Goal: Communication & Community: Answer question/provide support

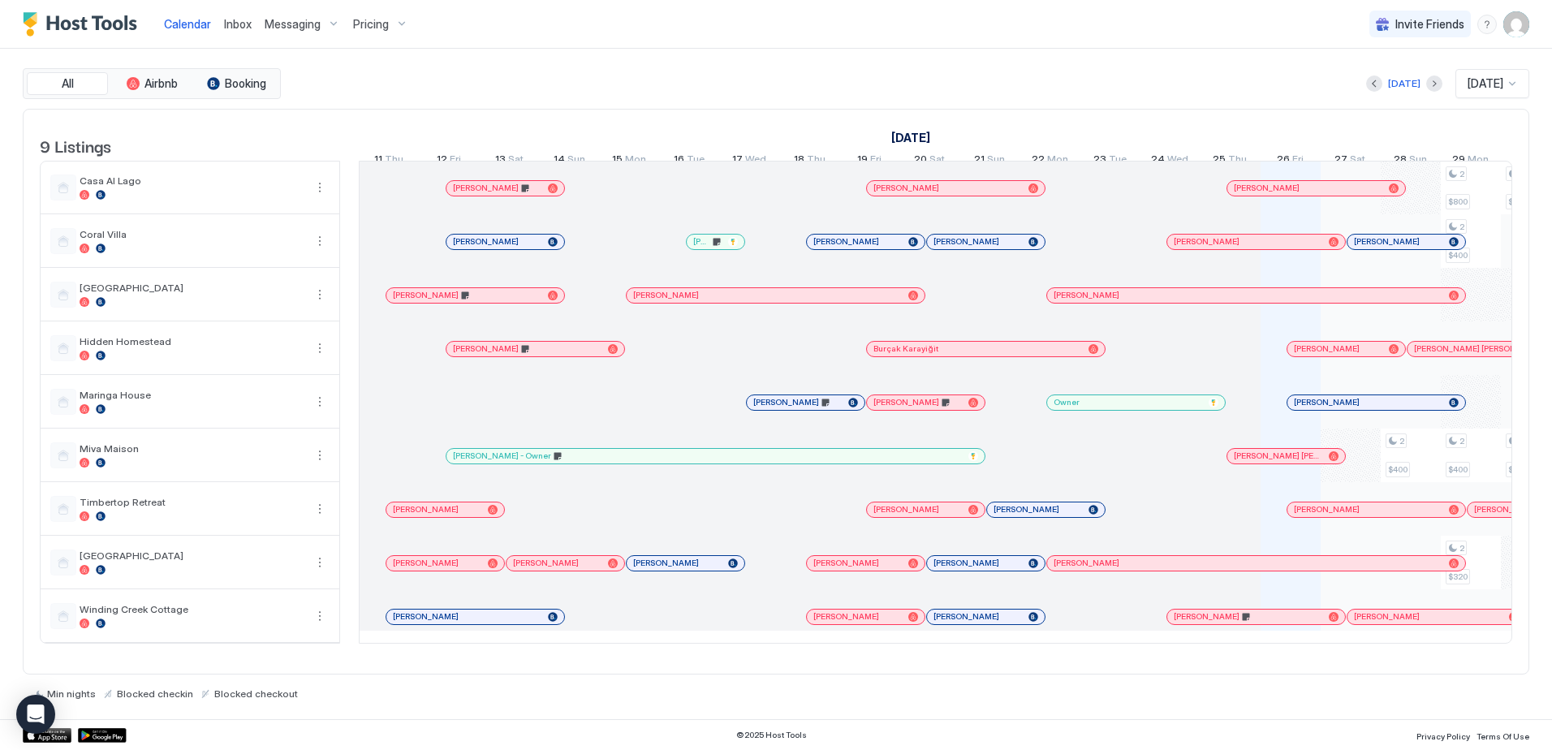
scroll to position [0, 729]
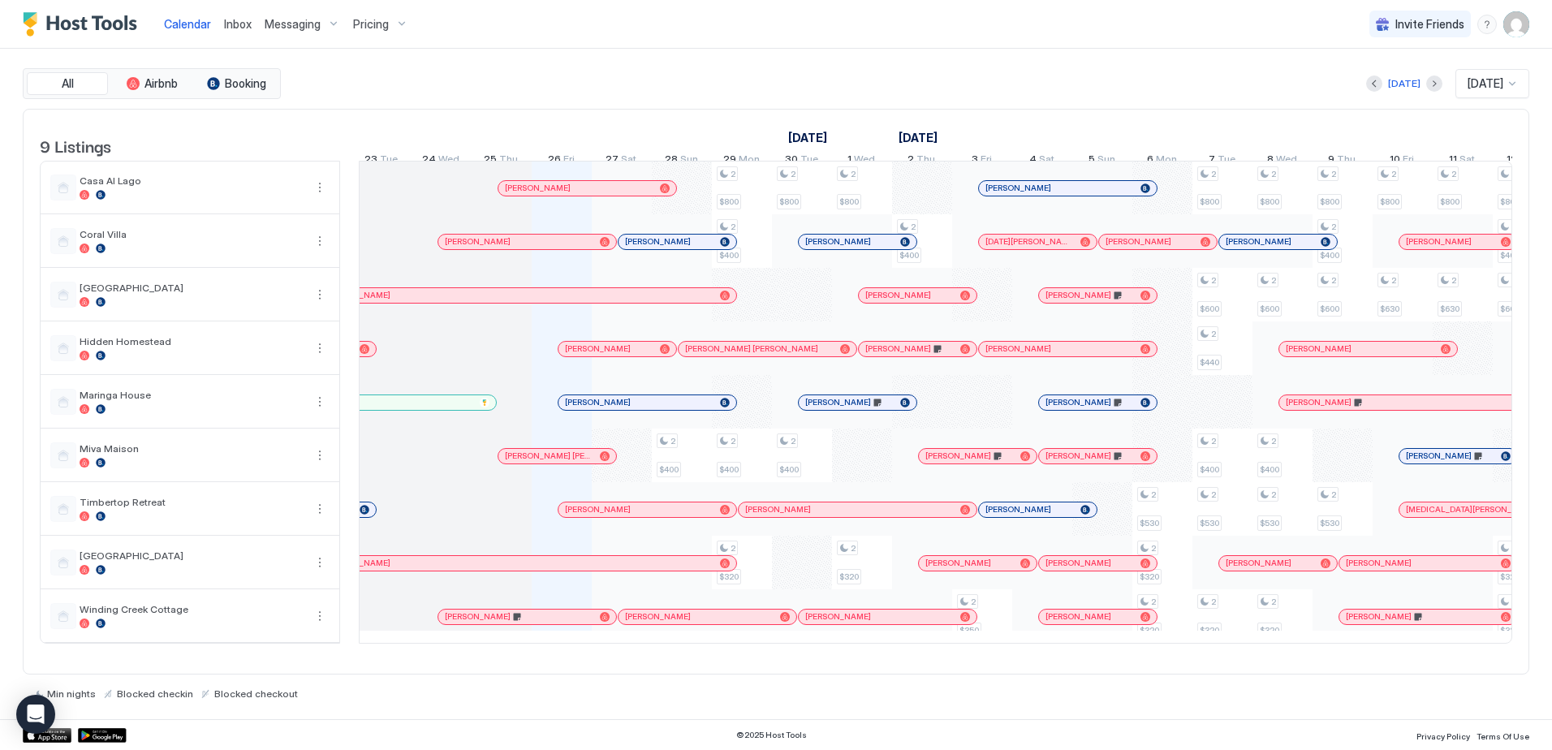
drag, startPoint x: 233, startPoint y: 24, endPoint x: 234, endPoint y: 46, distance: 22.7
click at [233, 24] on span "Inbox" at bounding box center [238, 24] width 28 height 14
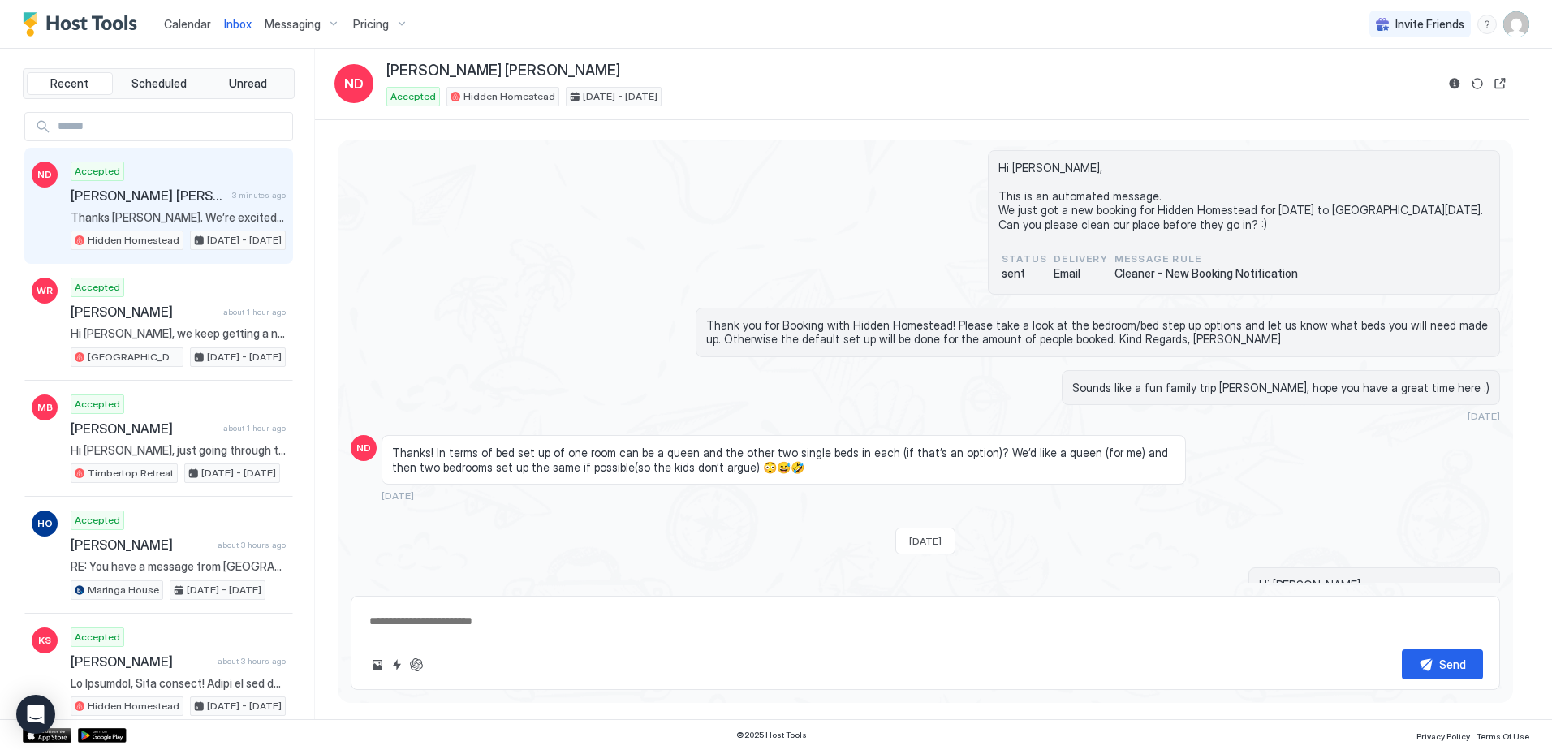
scroll to position [879, 0]
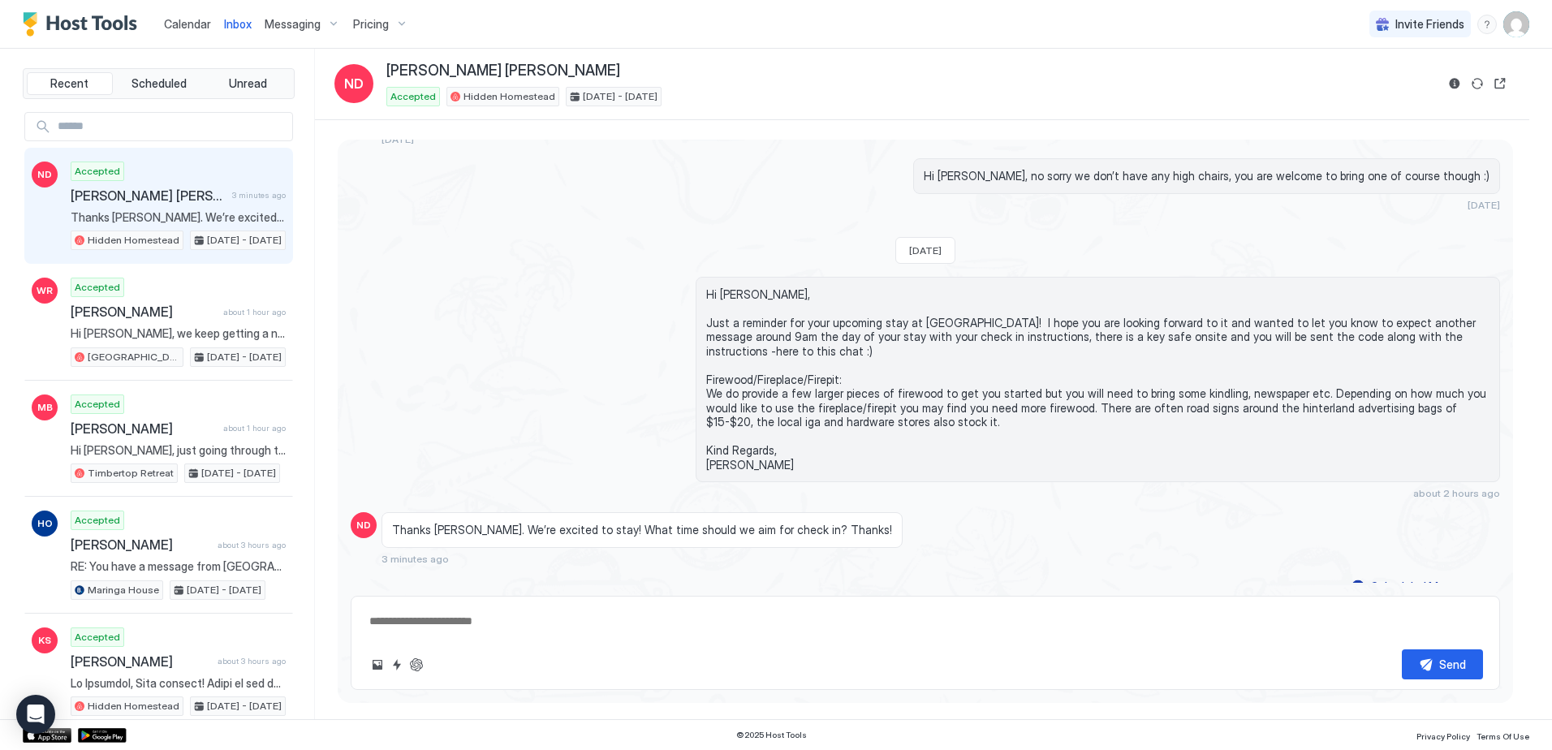
click at [592, 625] on textarea at bounding box center [925, 621] width 1115 height 30
type textarea "**********"
click at [1418, 661] on button "Send" at bounding box center [1442, 664] width 81 height 30
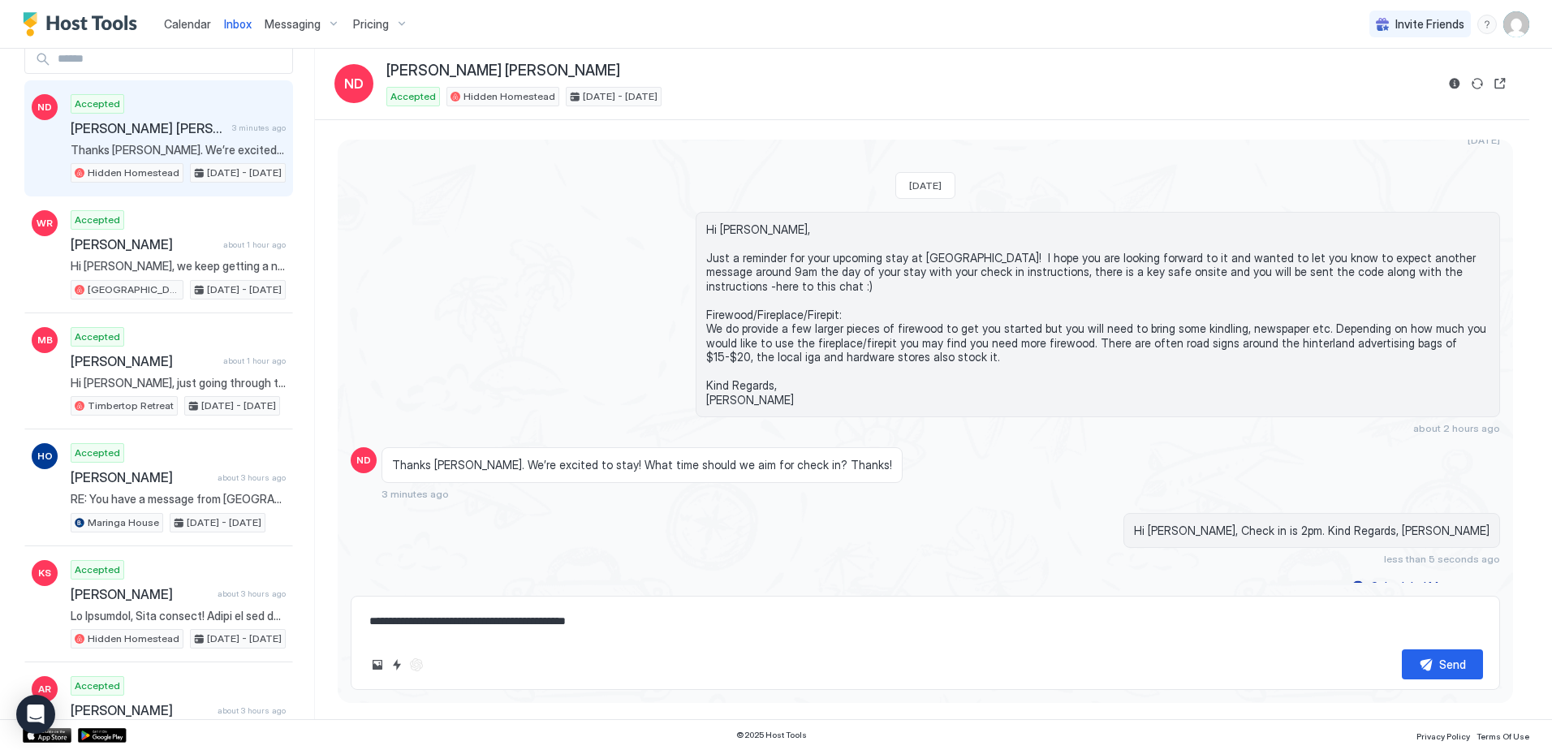
scroll to position [0, 0]
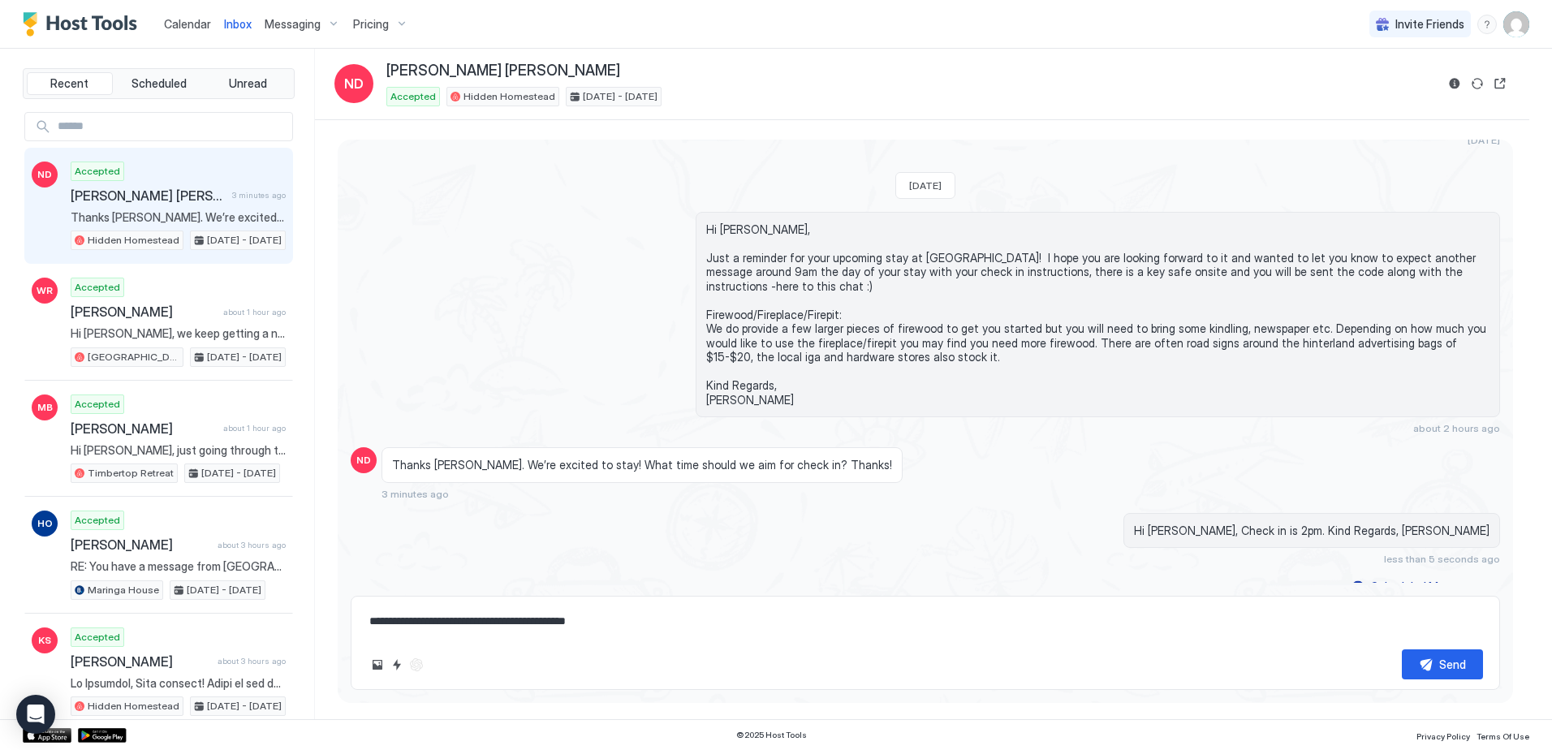
drag, startPoint x: 178, startPoint y: 24, endPoint x: 286, endPoint y: 39, distance: 108.9
click at [178, 24] on span "Calendar" at bounding box center [187, 24] width 47 height 14
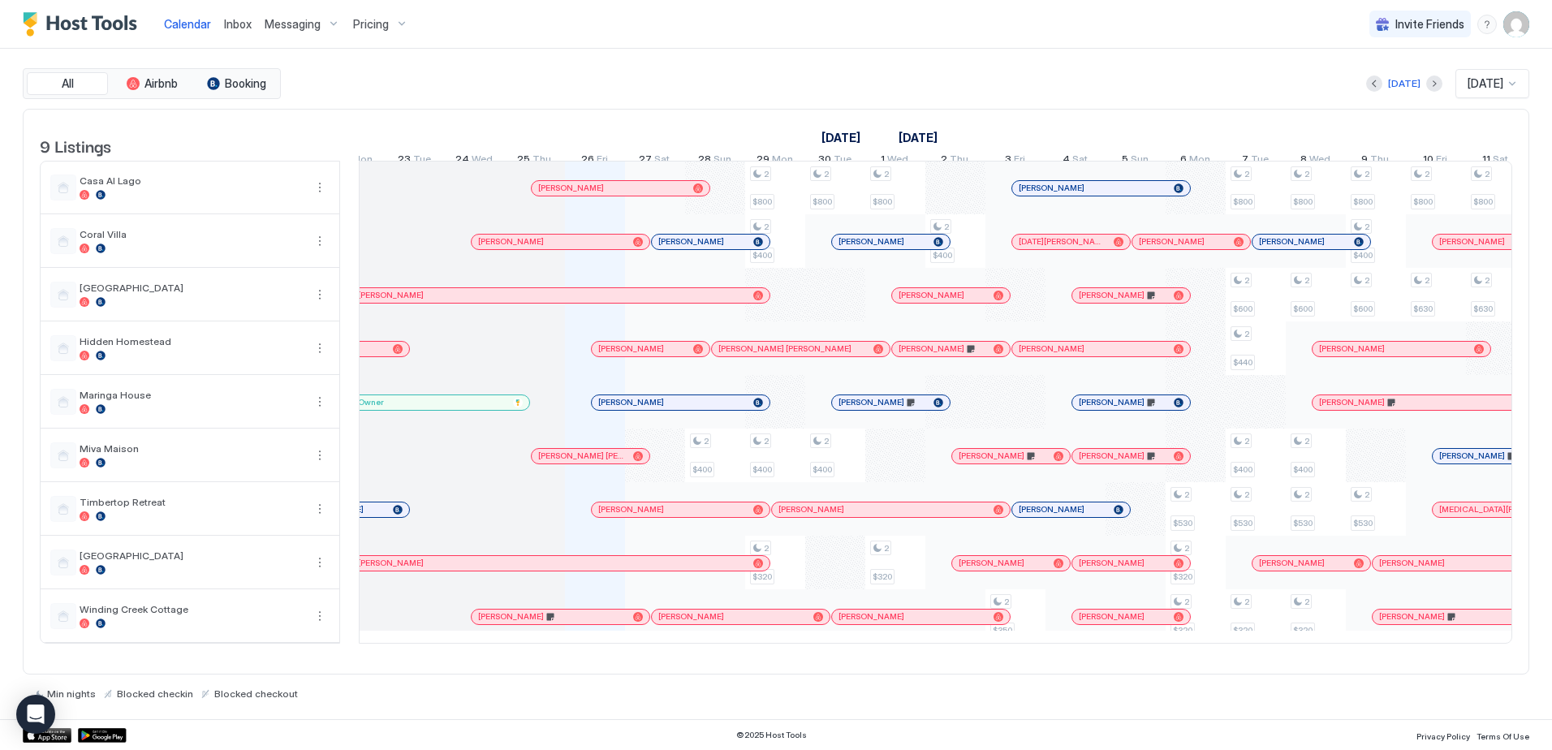
scroll to position [0, 687]
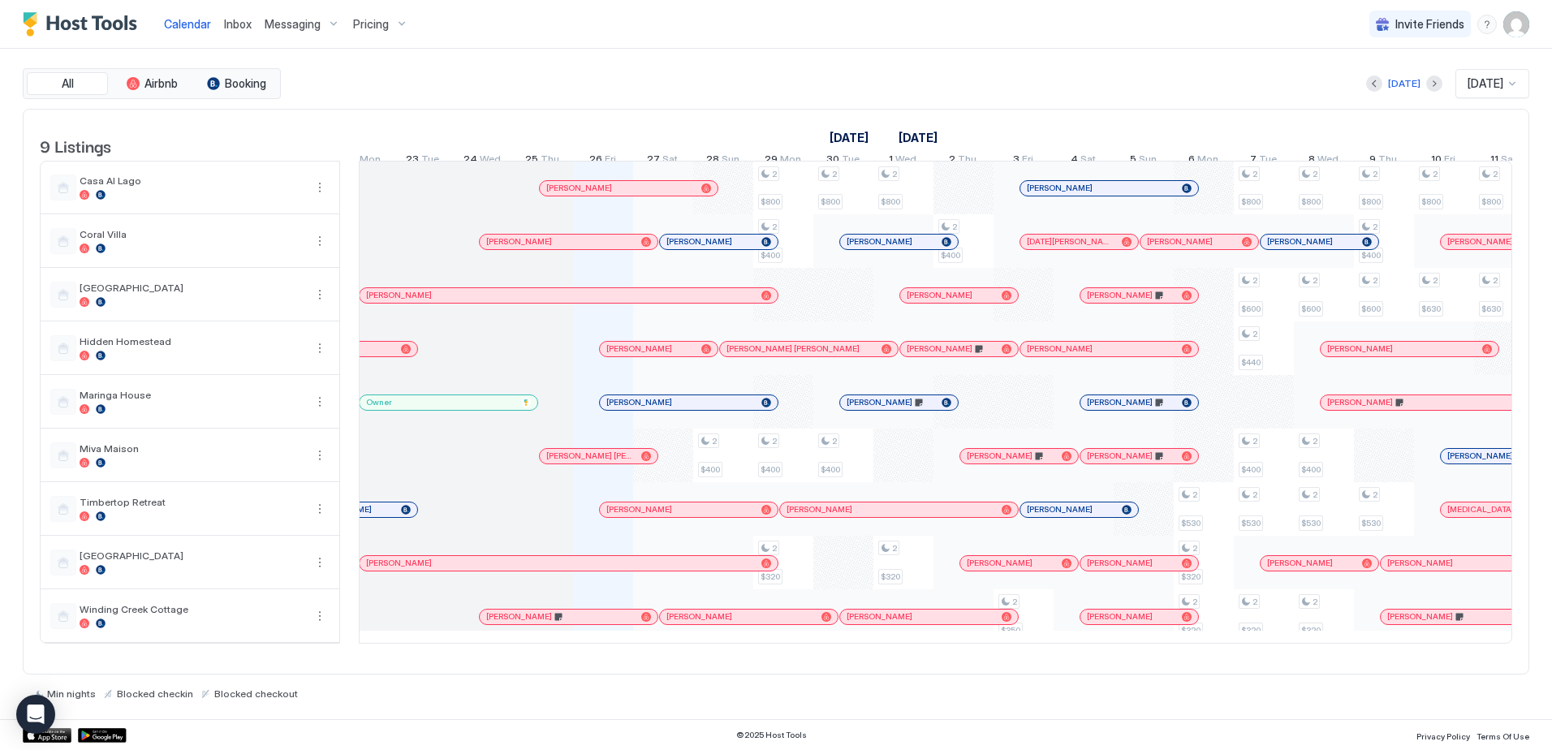
click at [229, 25] on span "Inbox" at bounding box center [238, 24] width 28 height 14
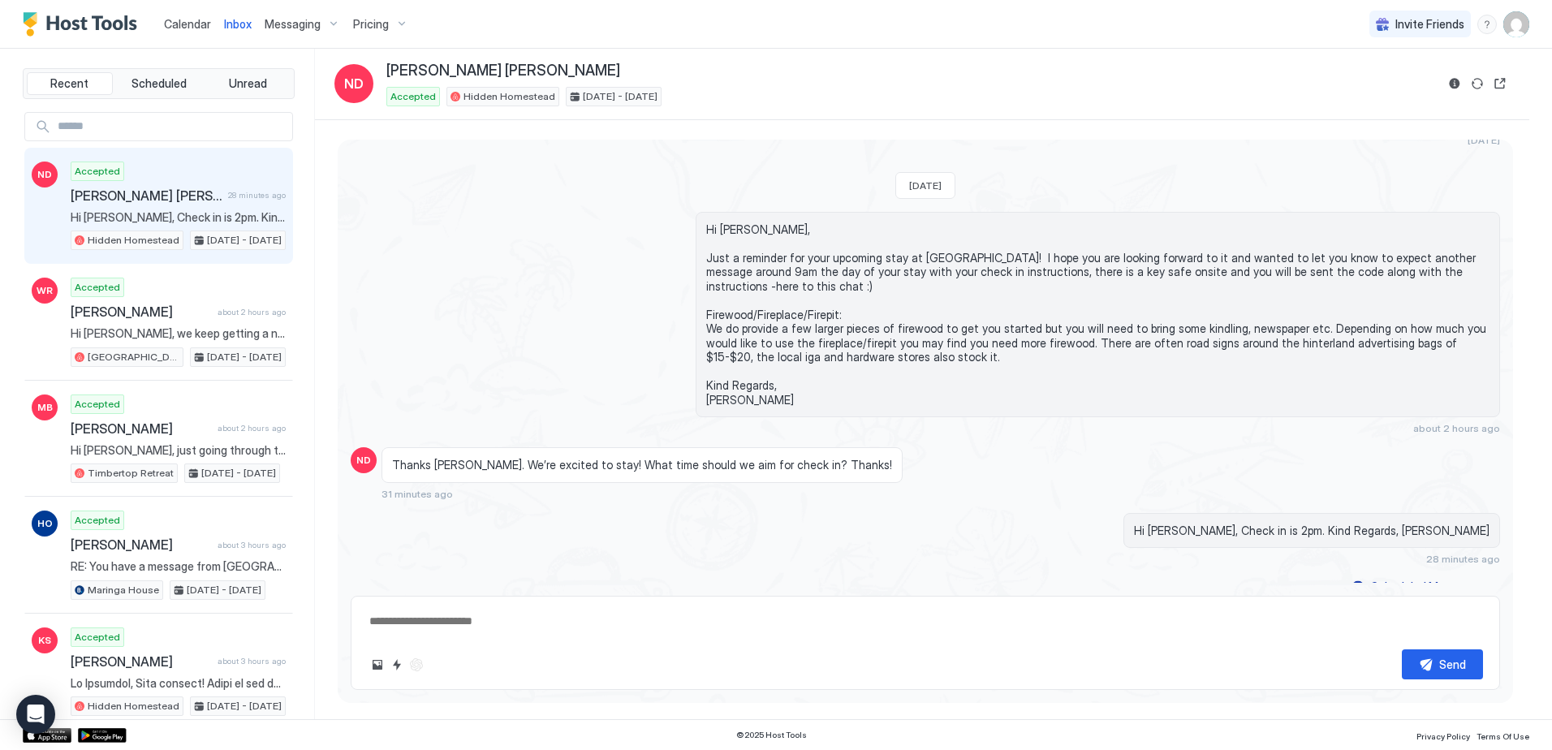
click at [182, 27] on span "Calendar" at bounding box center [187, 24] width 47 height 14
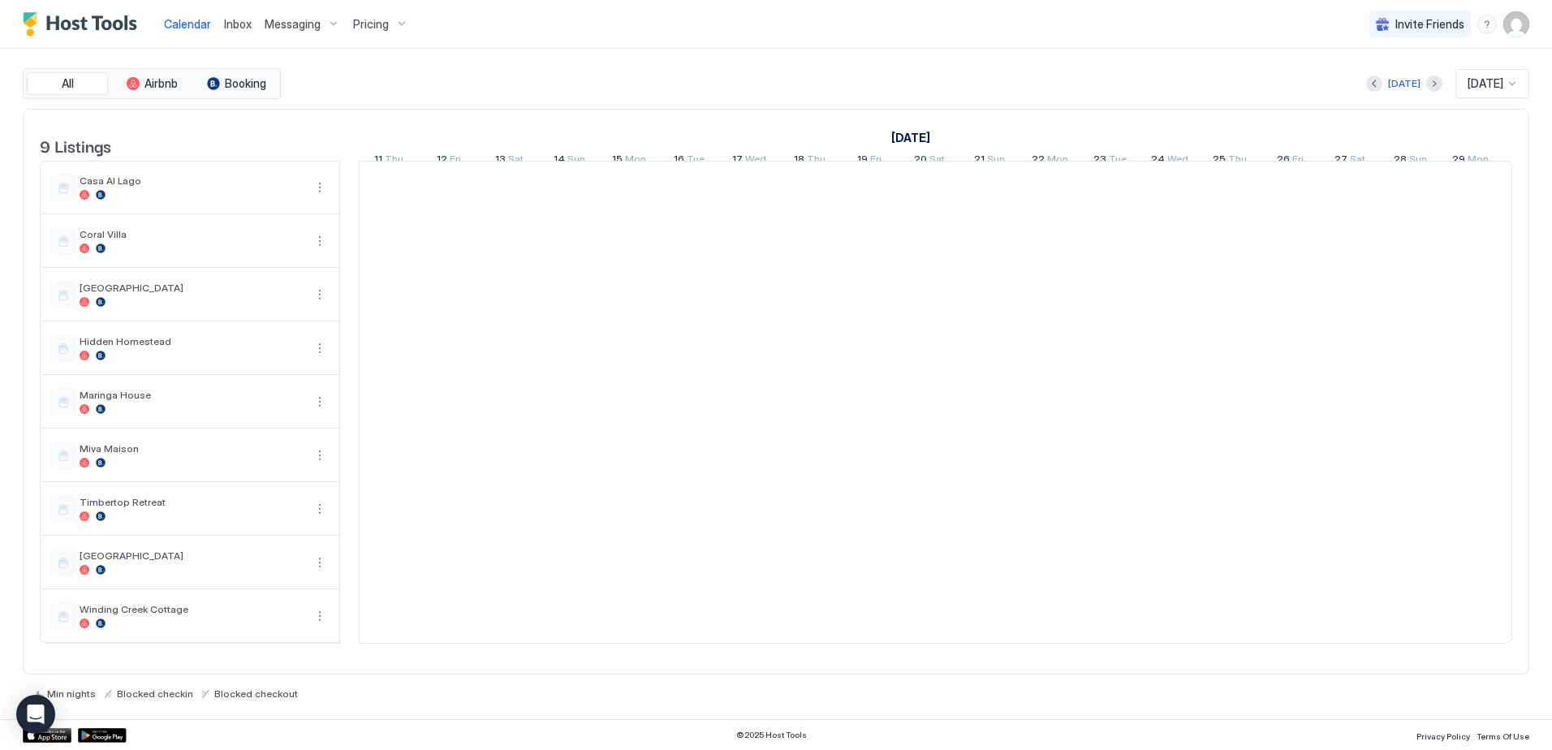
scroll to position [0, 902]
click at [233, 26] on span "Inbox" at bounding box center [238, 24] width 28 height 14
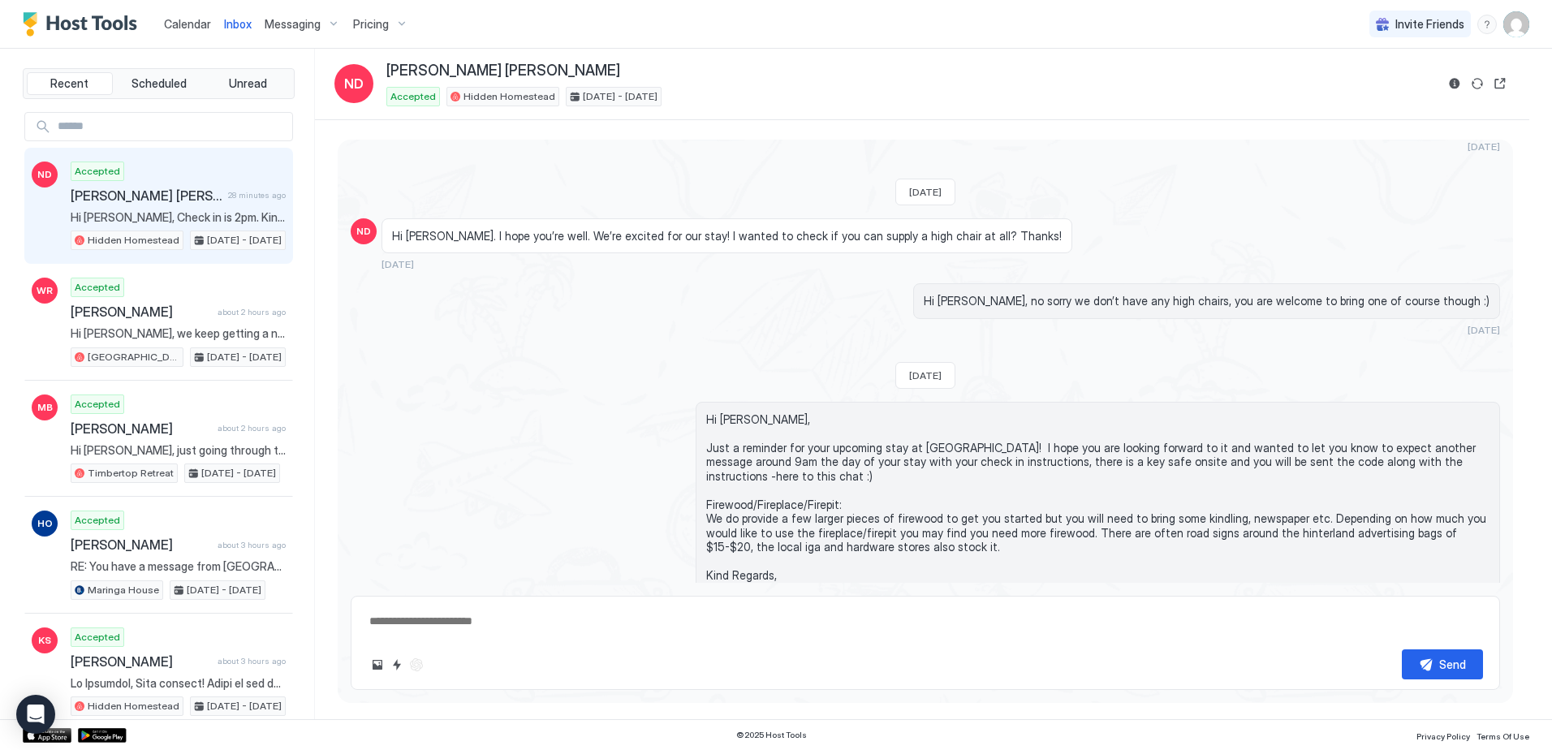
scroll to position [944, 0]
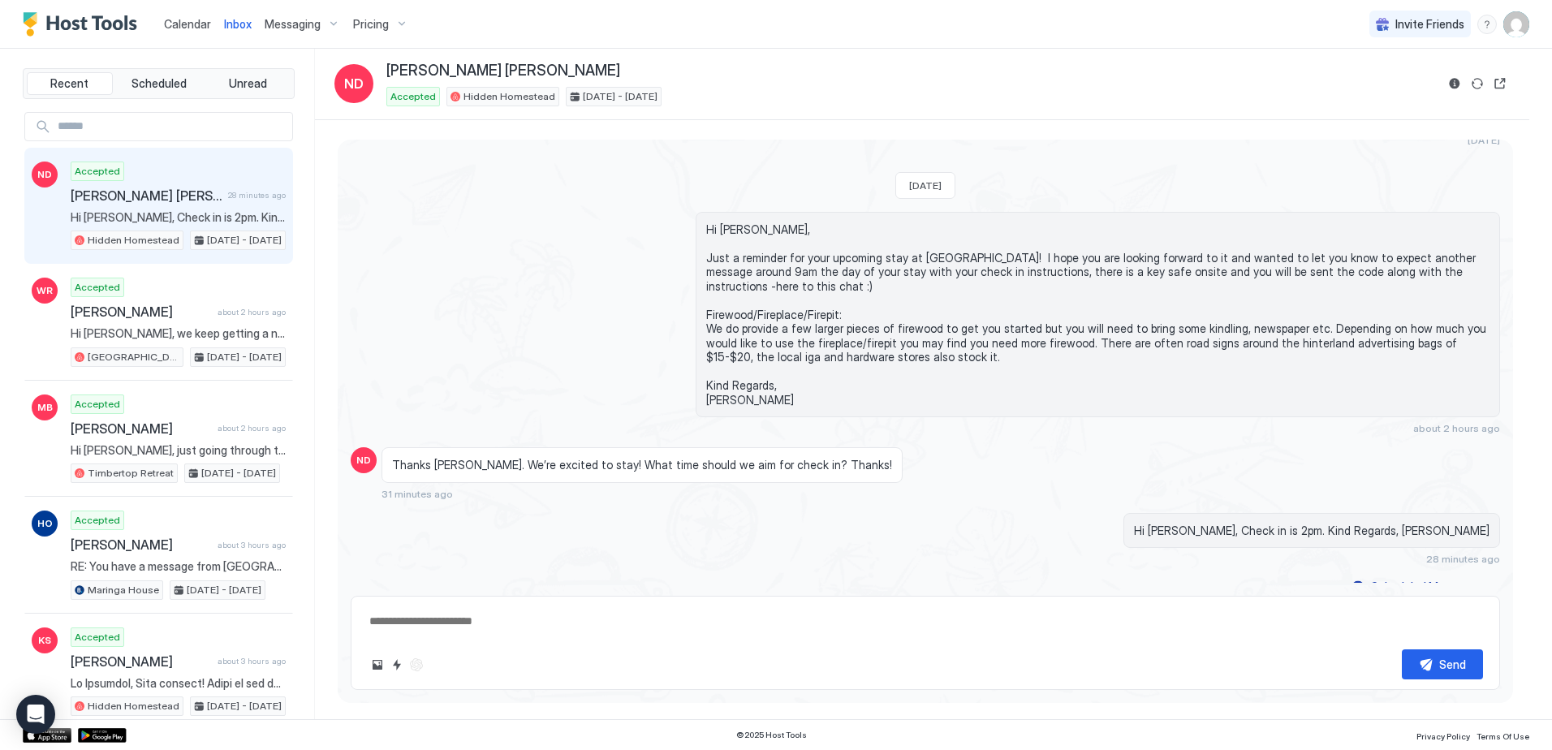
click at [195, 27] on span "Calendar" at bounding box center [187, 24] width 47 height 14
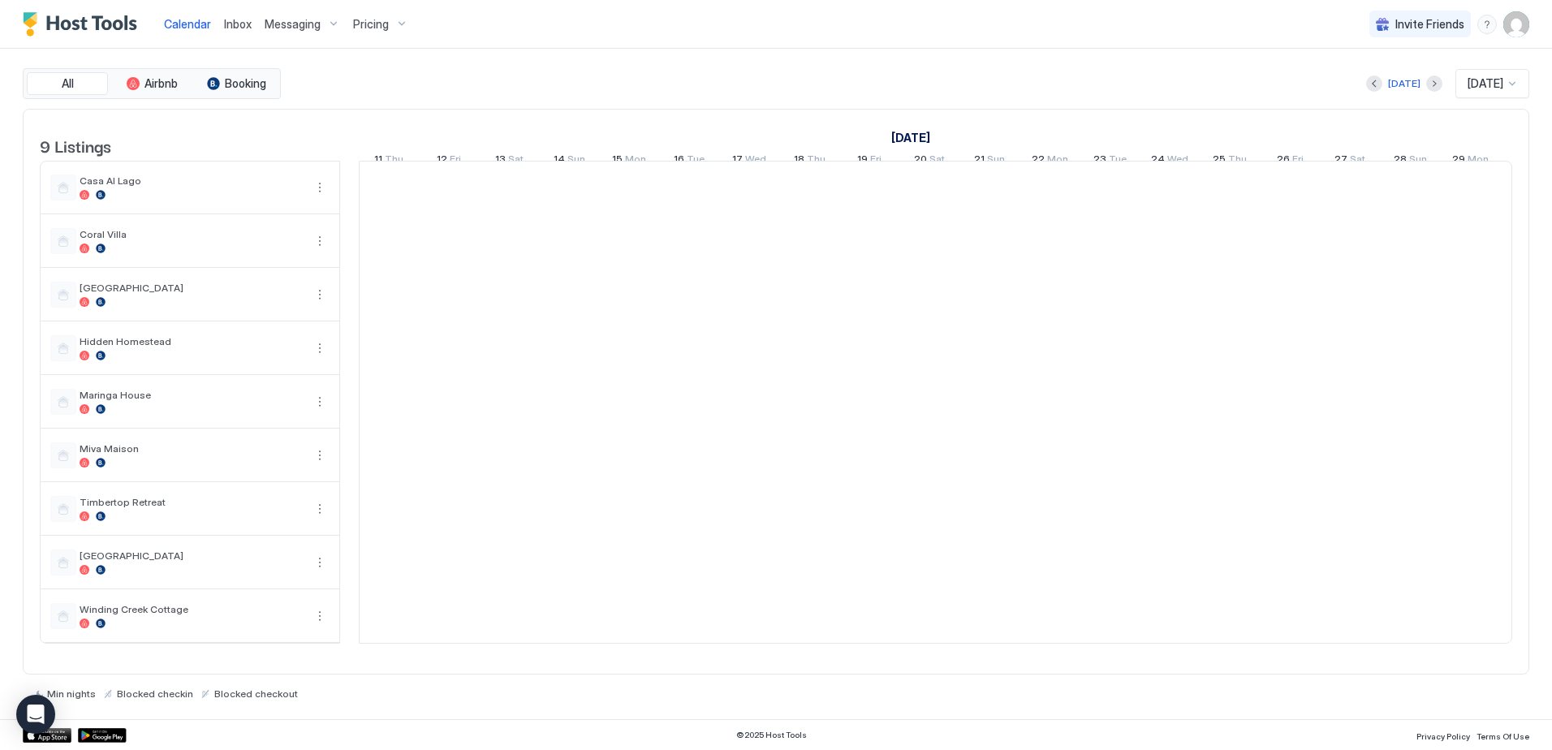
scroll to position [0, 902]
click at [239, 26] on span "Inbox" at bounding box center [238, 24] width 28 height 14
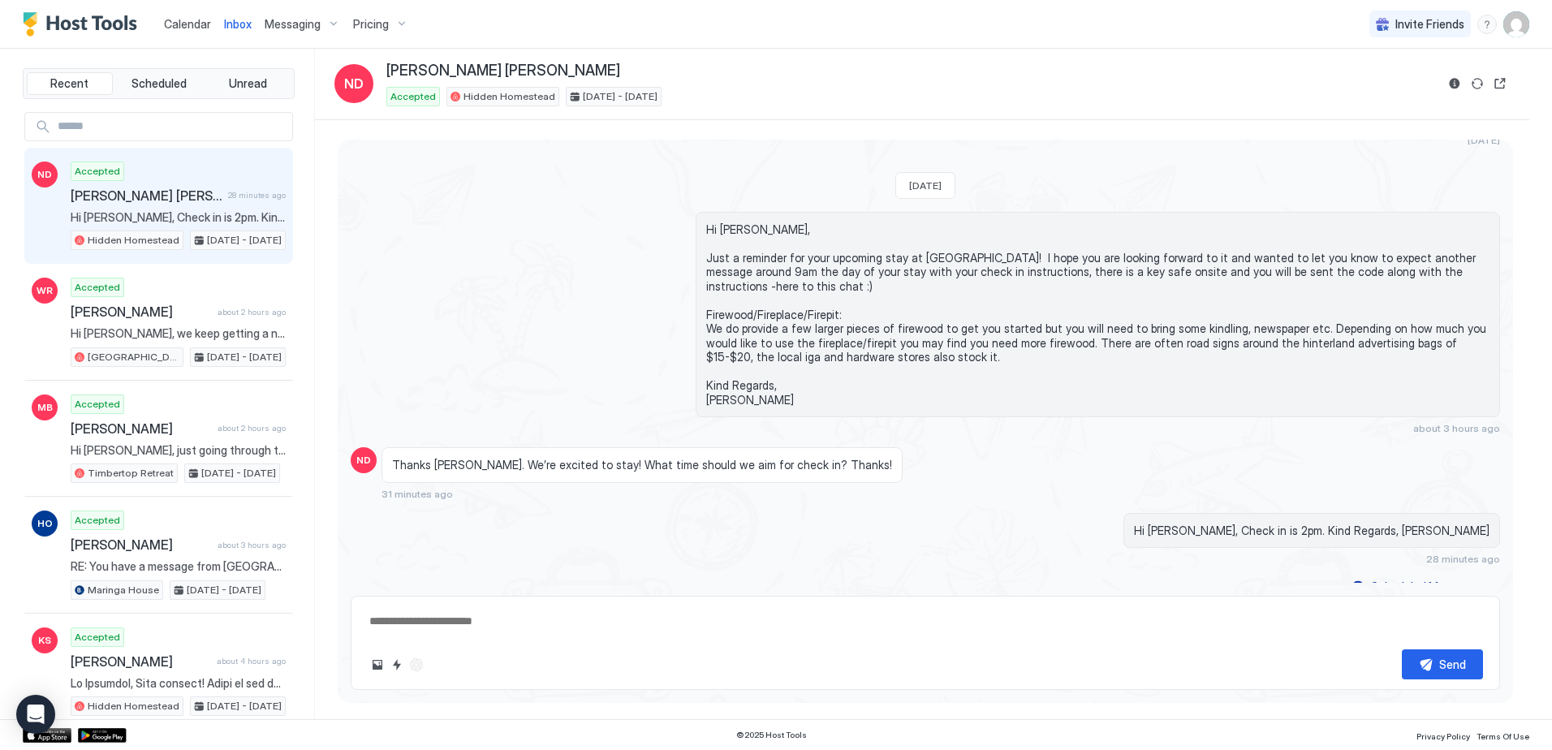
click at [188, 30] on span "Calendar" at bounding box center [187, 24] width 47 height 14
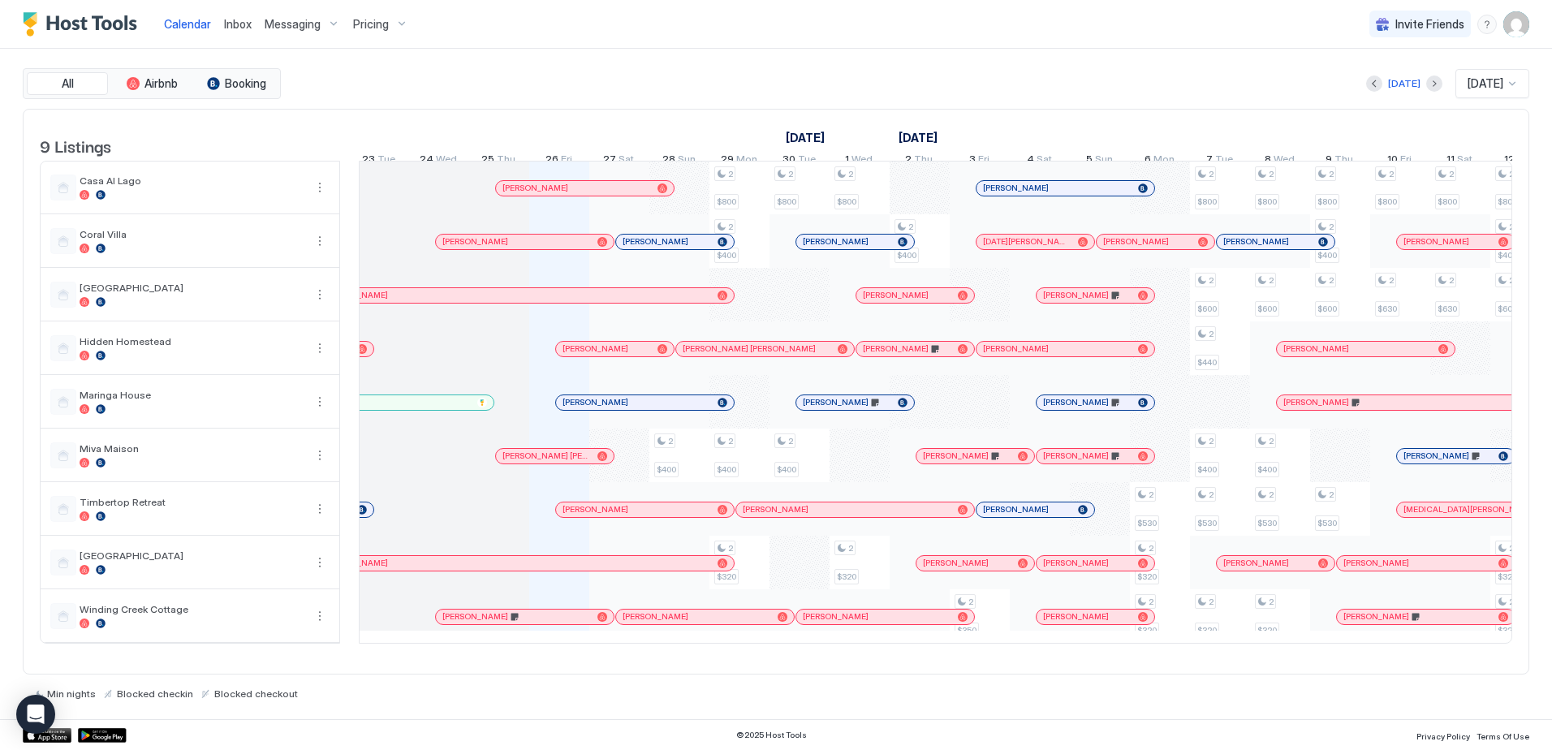
scroll to position [0, 518]
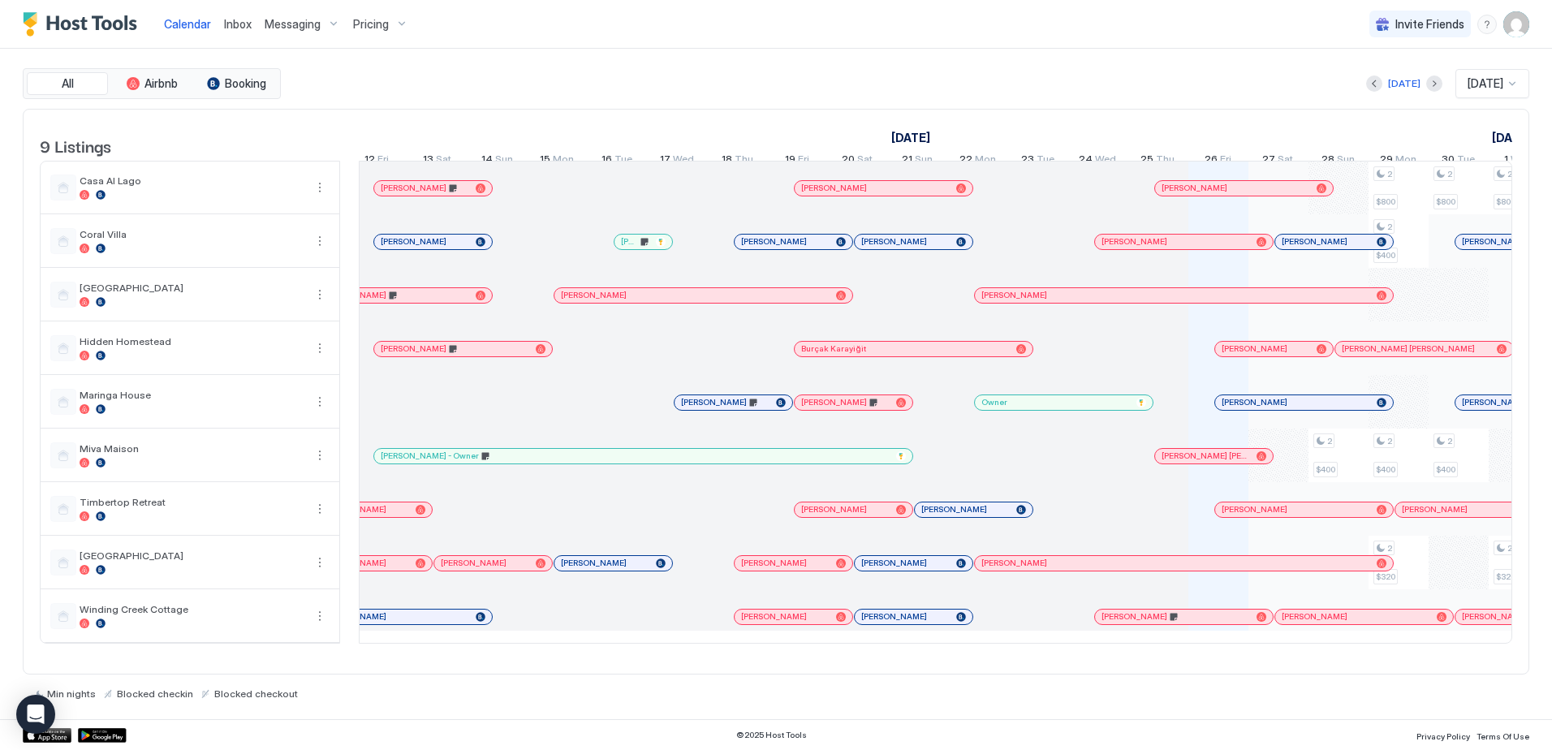
click at [414, 516] on div at bounding box center [413, 509] width 13 height 13
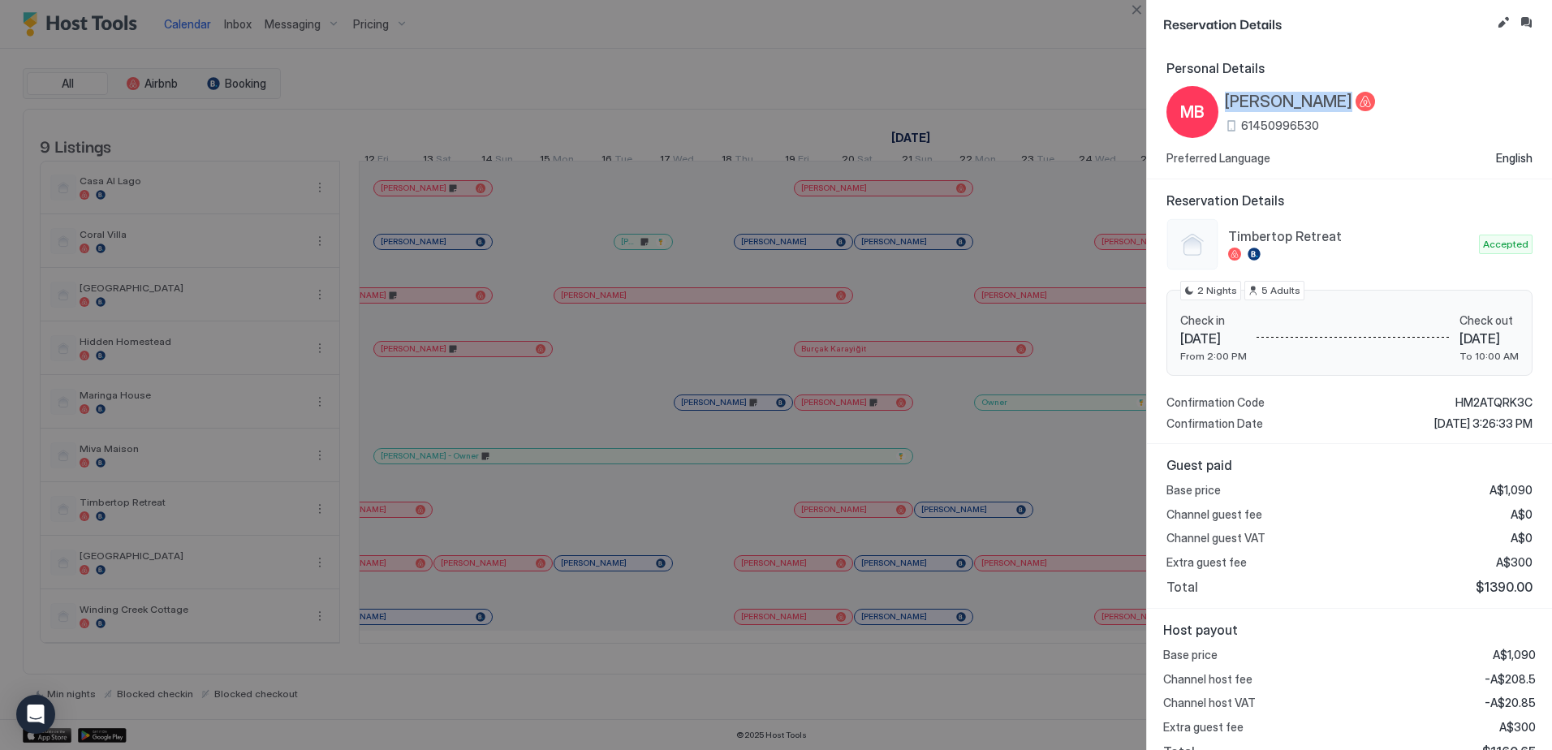
drag, startPoint x: 1352, startPoint y: 102, endPoint x: 1230, endPoint y: 93, distance: 122.1
click at [1230, 93] on div "[PERSON_NAME]" at bounding box center [1300, 102] width 150 height 20
copy div "[PERSON_NAME]"
drag, startPoint x: 1439, startPoint y: 399, endPoint x: 1527, endPoint y: 400, distance: 88.5
click at [1527, 400] on div "Reservation Details Timbertop Retreat Accepted Check in [DATE] From 2:00 PM Che…" at bounding box center [1349, 311] width 405 height 265
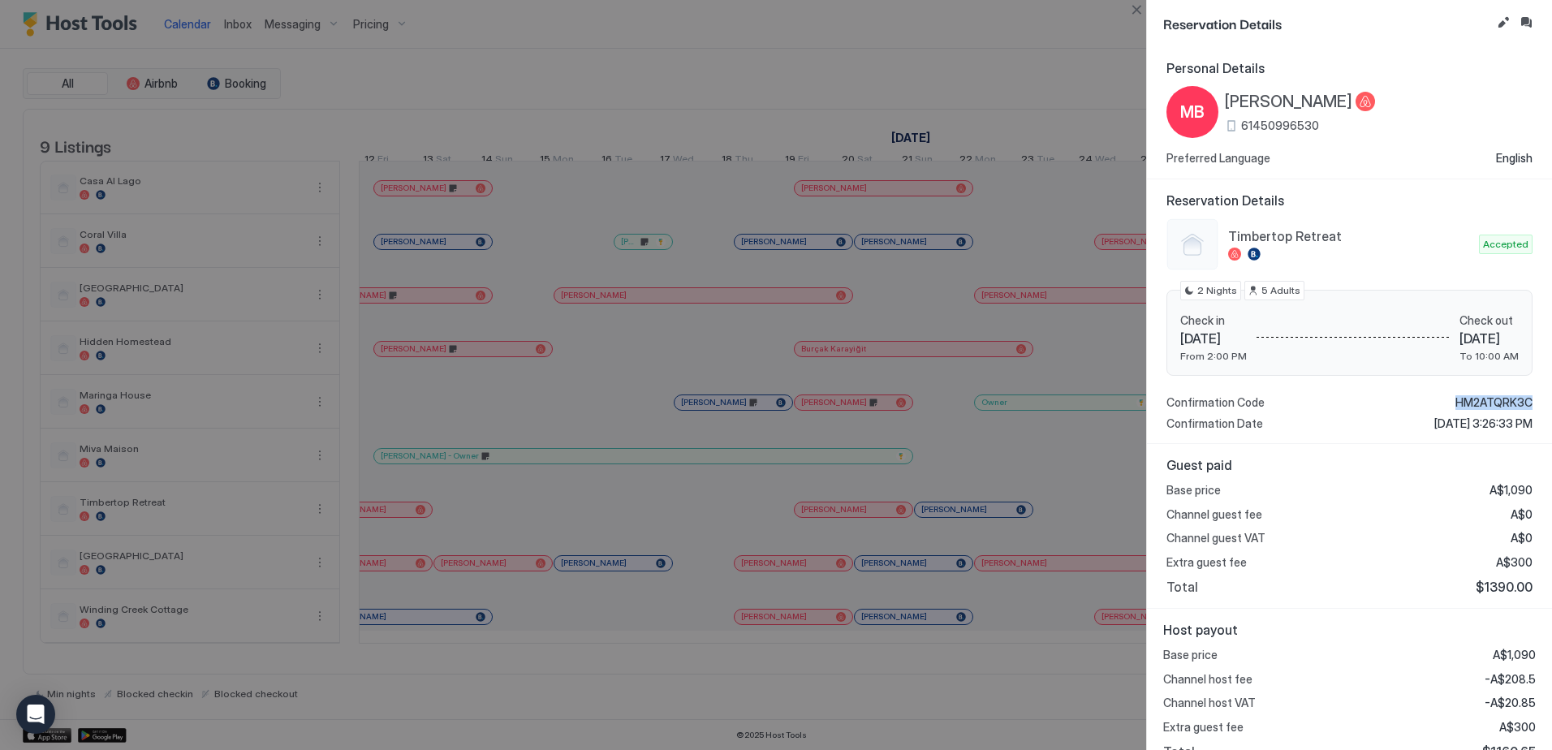
copy span "HM2ATQRK3C"
click at [1140, 11] on button "Close" at bounding box center [1136, 9] width 19 height 19
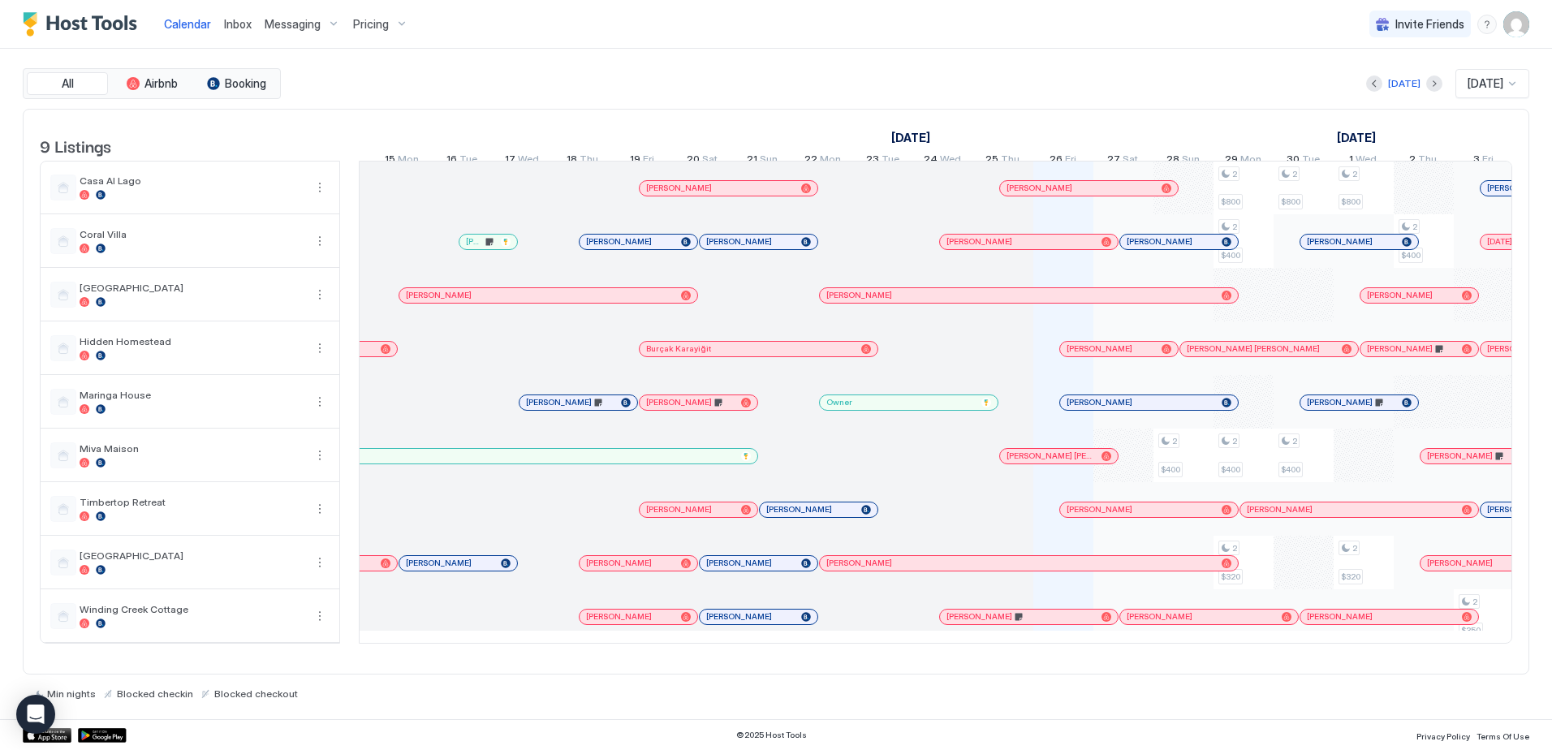
scroll to position [0, 1516]
